Goal: Task Accomplishment & Management: Complete application form

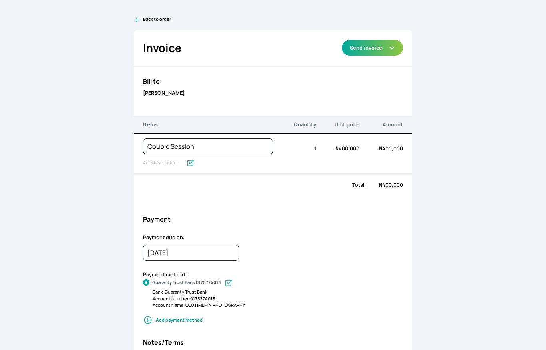
click at [134, 17] on icon at bounding box center [137, 20] width 8 height 8
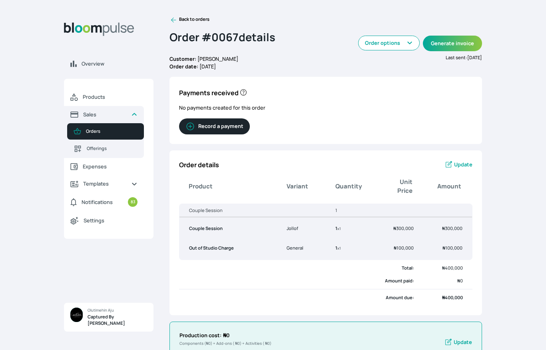
click at [84, 129] on link "Orders" at bounding box center [105, 131] width 77 height 16
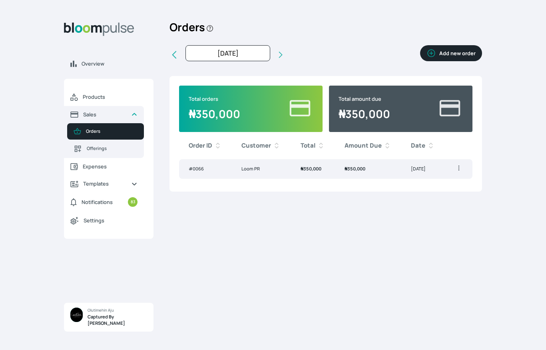
click at [456, 50] on button "Add new order" at bounding box center [451, 53] width 62 height 16
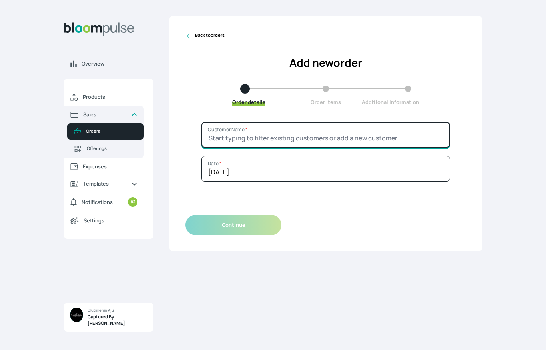
click at [350, 137] on input "Customer Name *" at bounding box center [325, 135] width 249 height 26
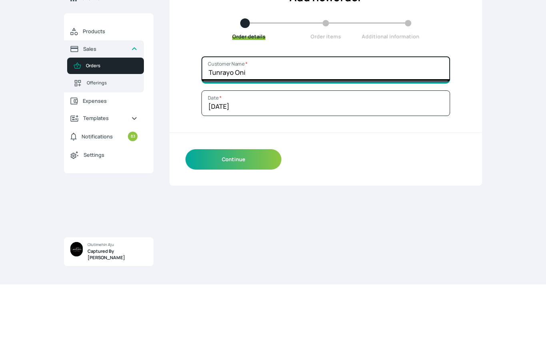
type input "Tunrayo Oni"
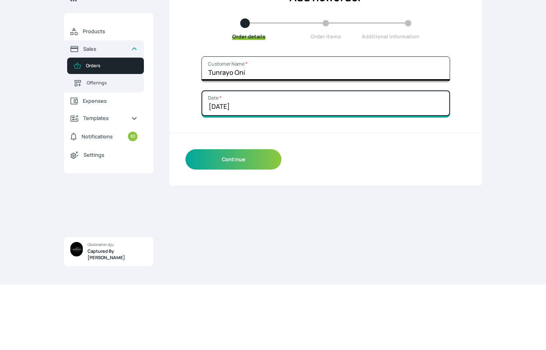
click at [390, 156] on input "[DATE]" at bounding box center [325, 169] width 249 height 26
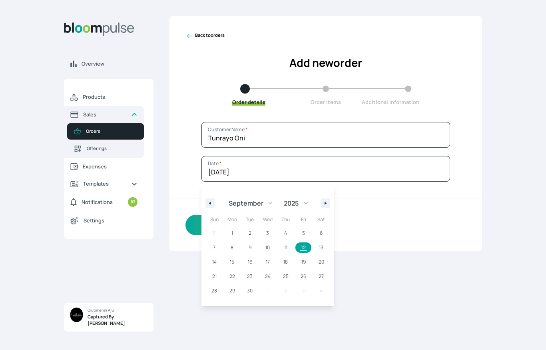
click at [272, 260] on span "17" at bounding box center [268, 262] width 18 height 10
type input "[DATE]"
click at [381, 241] on div "Continue" at bounding box center [325, 225] width 312 height 52
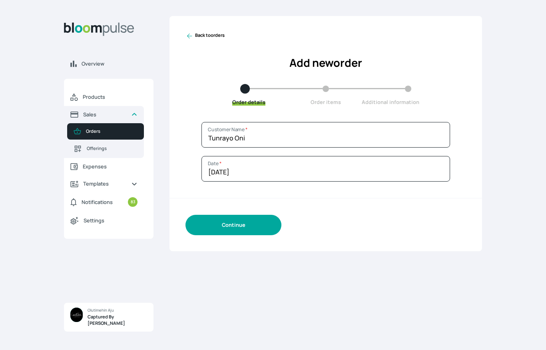
click at [261, 218] on button "Continue" at bounding box center [233, 225] width 96 height 20
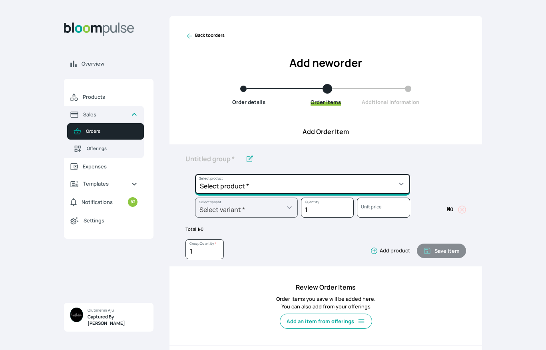
click at [371, 181] on select "Select product * Child Session Commercial Session Couple Session Editing Servic…" at bounding box center [302, 184] width 215 height 20
select select "680d5180-0240-41d0-9a62-3468ac5d4bf2"
type input "Couple Session"
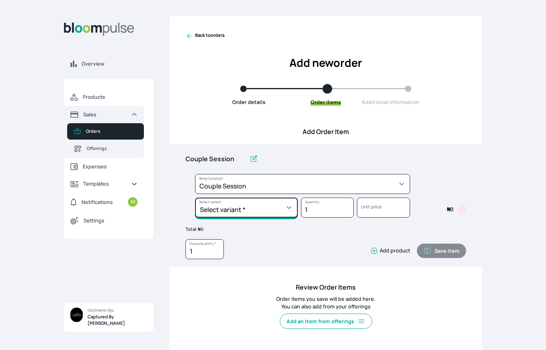
click at [281, 209] on select "Select variant * Jollof" at bounding box center [246, 207] width 103 height 20
select select "680d5180-0240-41d0-9a62-3468ac5d4bf2"
select select "88b63385-bcb5-482e-aa8a-bdc11ebdef5f"
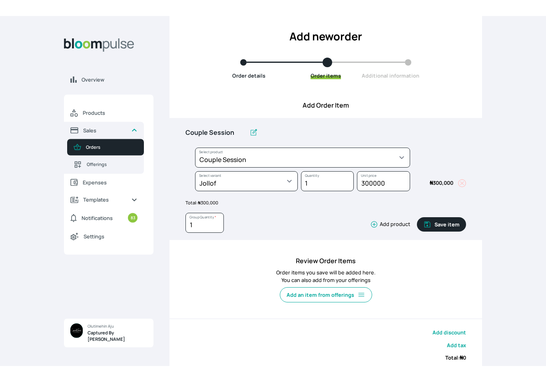
scroll to position [33, 0]
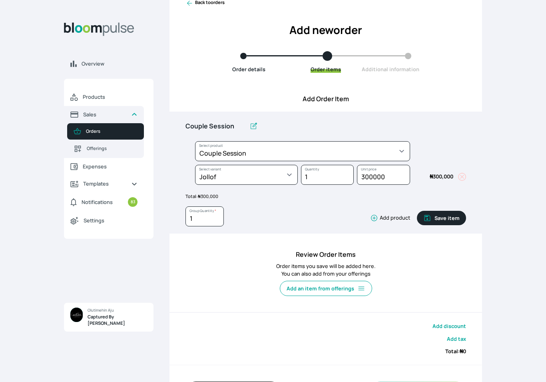
click at [443, 216] on button "Save item" at bounding box center [441, 218] width 49 height 14
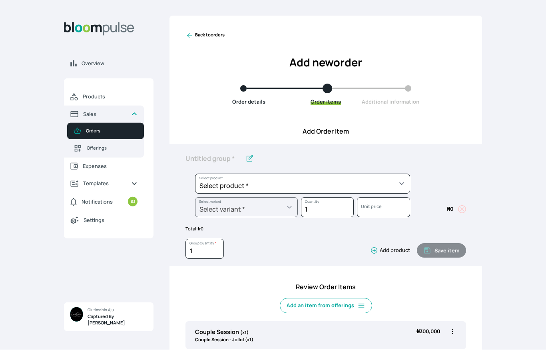
scroll to position [32, 0]
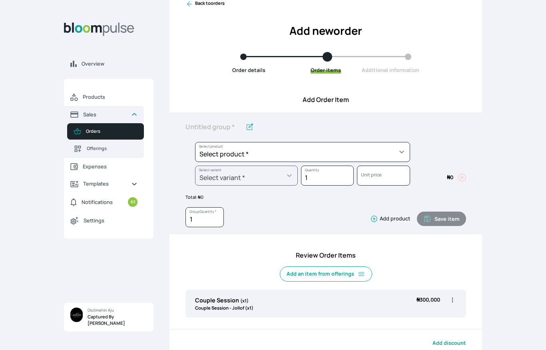
click at [189, 4] on icon at bounding box center [189, 4] width 5 height 5
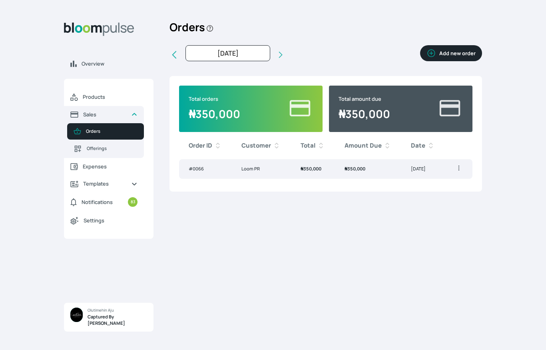
click at [277, 58] on icon at bounding box center [281, 55] width 8 height 8
click at [277, 52] on icon at bounding box center [281, 55] width 8 height 8
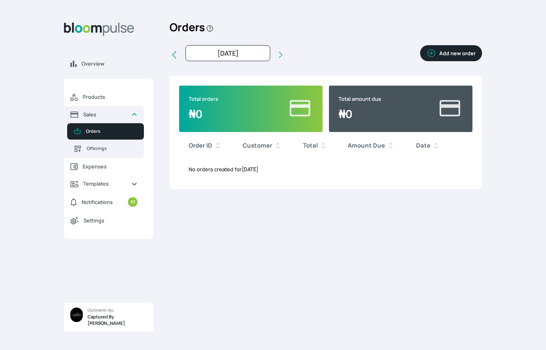
click at [177, 52] on icon at bounding box center [174, 55] width 10 height 10
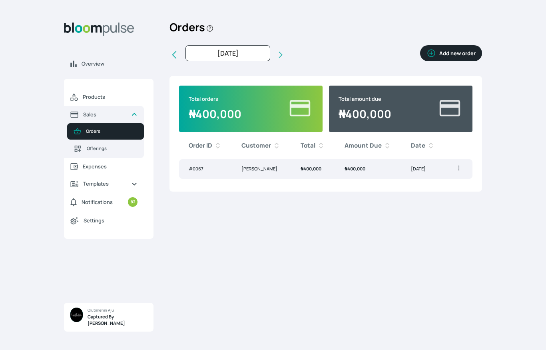
click at [177, 54] on icon at bounding box center [174, 55] width 10 height 10
click at [177, 53] on icon at bounding box center [174, 55] width 10 height 10
click at [277, 54] on icon at bounding box center [281, 55] width 8 height 8
click at [173, 51] on icon at bounding box center [174, 55] width 10 height 10
type input "[DATE]"
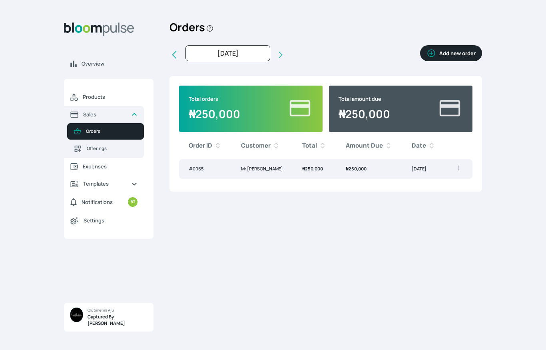
click at [457, 165] on icon "button" at bounding box center [459, 168] width 8 height 8
click at [360, 212] on div "Orders Add new order [DATE] [DATE] Last month Last 3 months Last 6 months Last …" at bounding box center [325, 178] width 312 height 324
click at [367, 163] on td "₦ 250,000" at bounding box center [369, 169] width 66 height 20
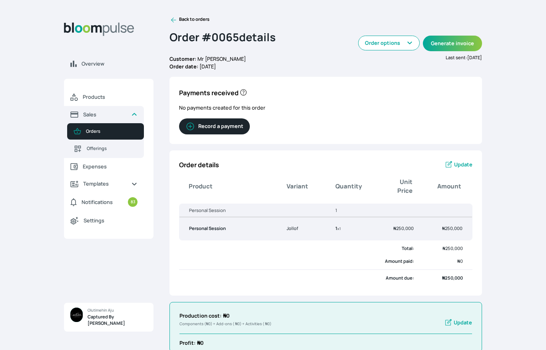
click at [207, 124] on button "Record a payment" at bounding box center [214, 126] width 71 height 16
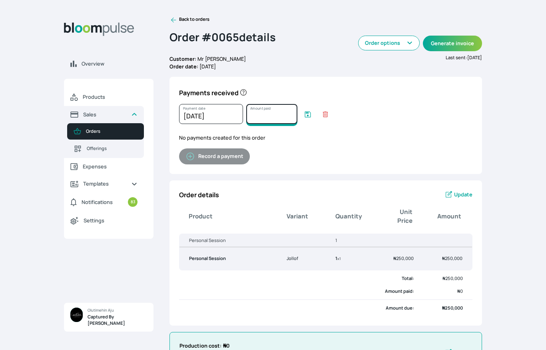
click at [263, 119] on input "Amount paid" at bounding box center [271, 114] width 51 height 20
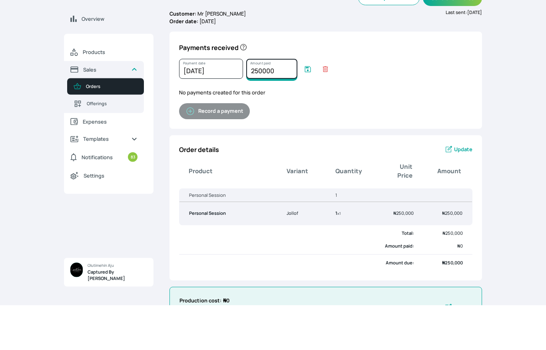
type input "250000"
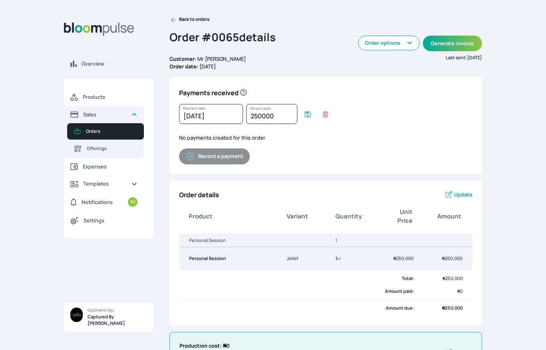
click at [308, 113] on icon "submit" at bounding box center [308, 114] width 8 height 8
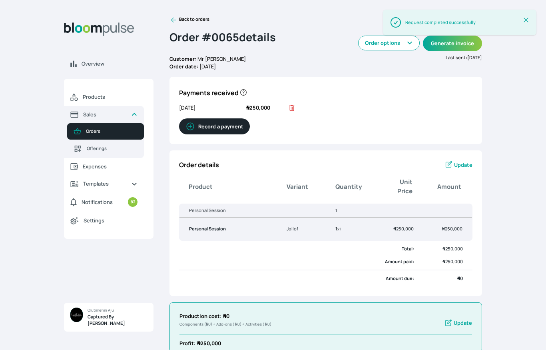
click at [174, 16] on icon at bounding box center [173, 20] width 8 height 8
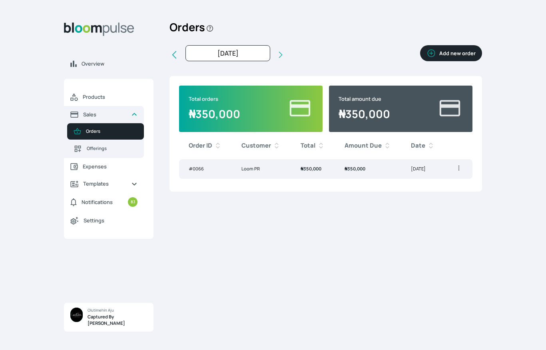
click at [177, 48] on button at bounding box center [174, 55] width 10 height 20
click at [279, 56] on icon at bounding box center [281, 55] width 4 height 6
type input "[DATE]"
click at [454, 50] on button "Add new order" at bounding box center [451, 53] width 62 height 16
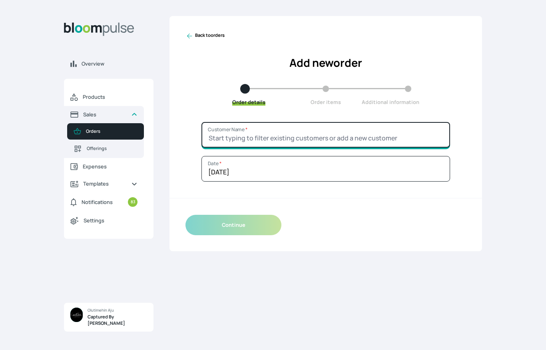
click at [372, 141] on input "Customer Name *" at bounding box center [325, 135] width 249 height 26
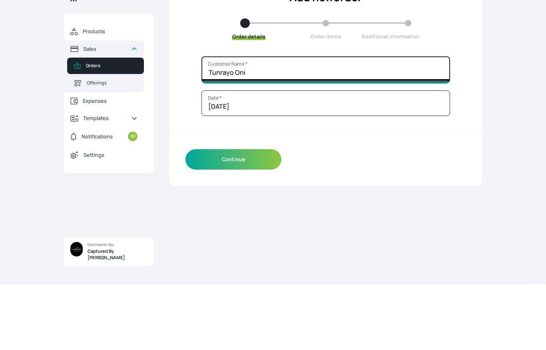
type input "Tunrayo Oni"
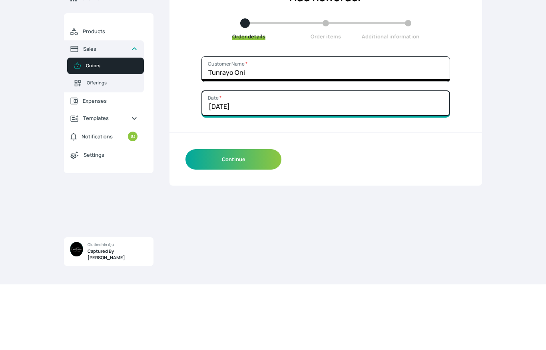
click at [389, 156] on input "[DATE]" at bounding box center [325, 169] width 249 height 26
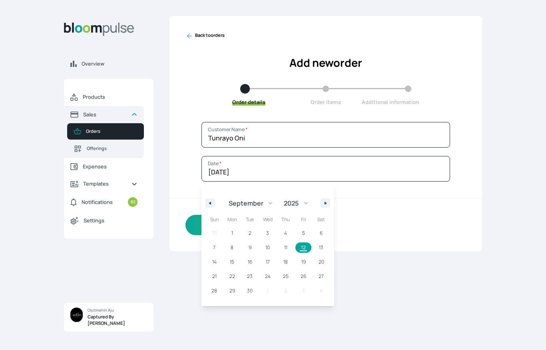
click at [269, 258] on span "17" at bounding box center [268, 262] width 4 height 14
type input "[DATE]"
click at [381, 265] on div "Back to orders Add new order Order details Order items Additional information T…" at bounding box center [325, 178] width 312 height 324
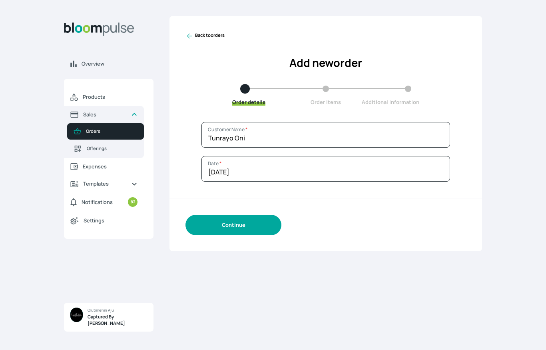
click at [250, 224] on button "Continue" at bounding box center [233, 225] width 96 height 20
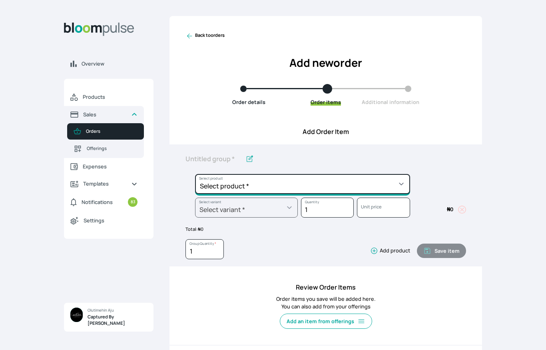
click at [372, 182] on select "Select product * Child Session Commercial Session Couple Session Editing Servic…" at bounding box center [302, 184] width 215 height 20
select select "680d5180-0240-41d0-9a62-3468ac5d4bf2"
type input "Couple Session"
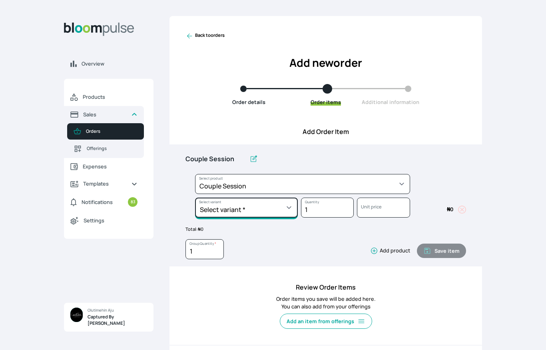
click at [273, 209] on select "Select variant * Jollof" at bounding box center [246, 207] width 103 height 20
select select "680d5180-0240-41d0-9a62-3468ac5d4bf2"
select select "88b63385-bcb5-482e-aa8a-bdc11ebdef5f"
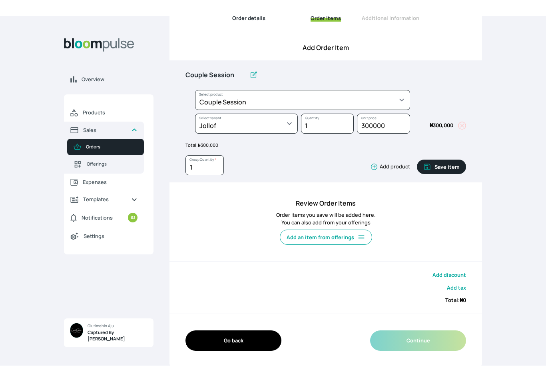
scroll to position [68, 0]
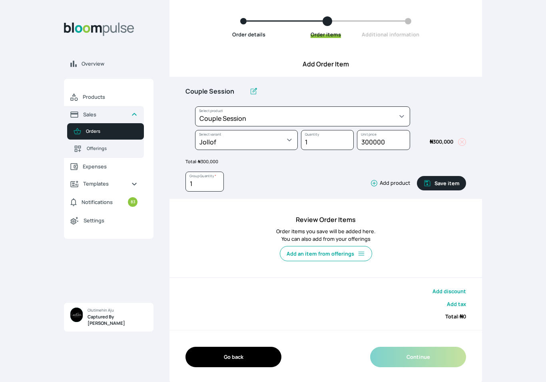
click at [439, 185] on button "Save item" at bounding box center [441, 183] width 49 height 14
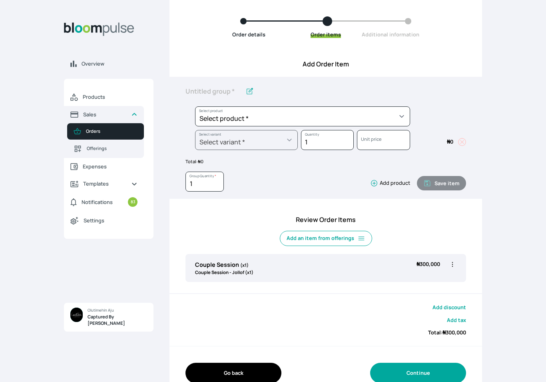
click at [420, 349] on button "Continue" at bounding box center [418, 372] width 96 height 20
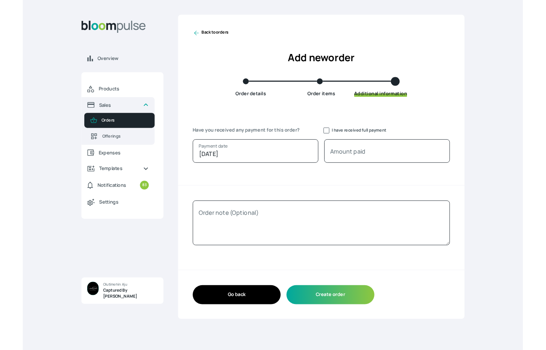
scroll to position [0, 0]
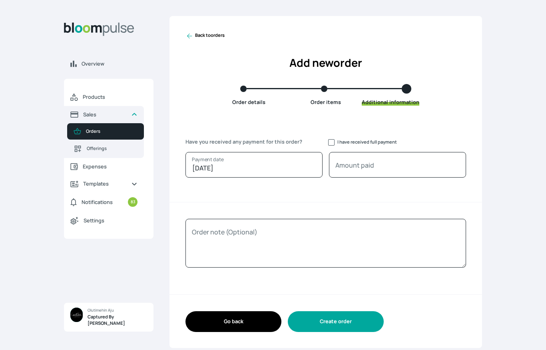
click at [357, 320] on button "Create order" at bounding box center [336, 321] width 96 height 20
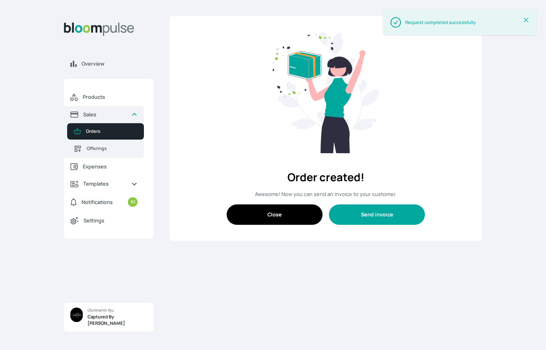
click at [392, 211] on button "Send invoice" at bounding box center [377, 214] width 96 height 20
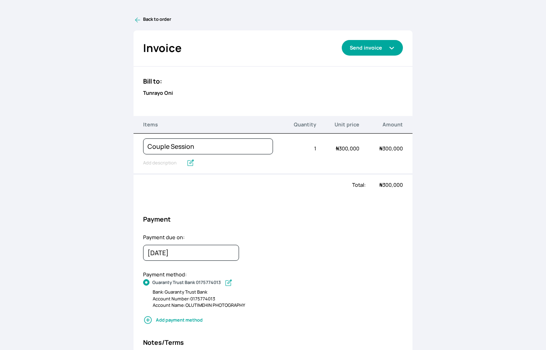
click at [378, 45] on button "Send invoice" at bounding box center [372, 48] width 61 height 16
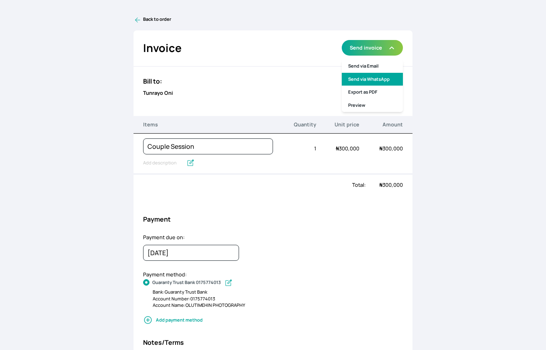
click at [382, 75] on link "Send via WhatsApp" at bounding box center [372, 79] width 61 height 13
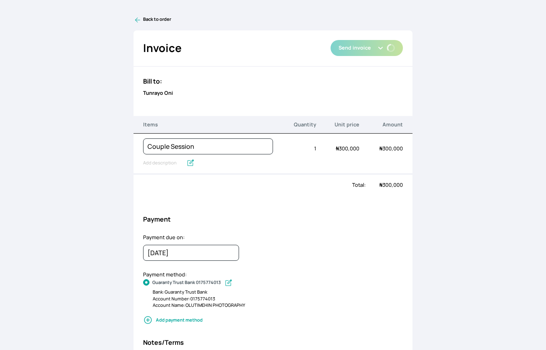
type textarea "Captured By [PERSON_NAME] has sent you an invoice of ₦300,000. Due on [DATE]."
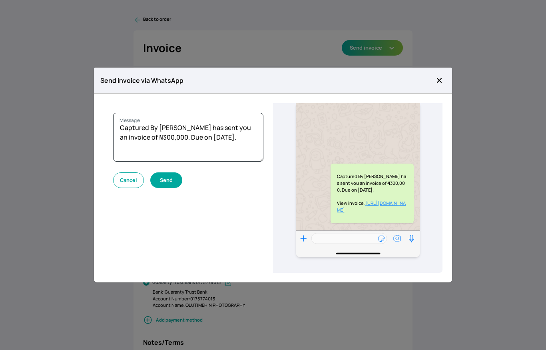
click at [167, 178] on button "Send" at bounding box center [166, 180] width 32 height 16
